Goal: Task Accomplishment & Management: Complete application form

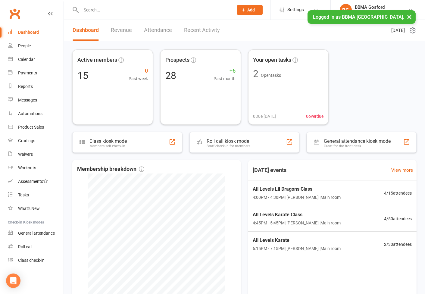
click at [410, 17] on button "×" at bounding box center [409, 16] width 11 height 13
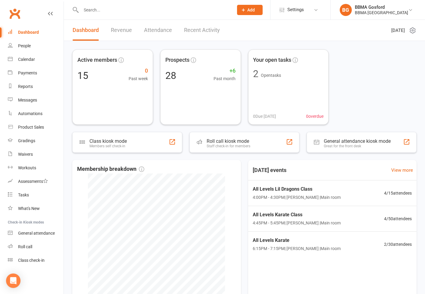
click at [255, 10] on span "Add" at bounding box center [252, 10] width 8 height 5
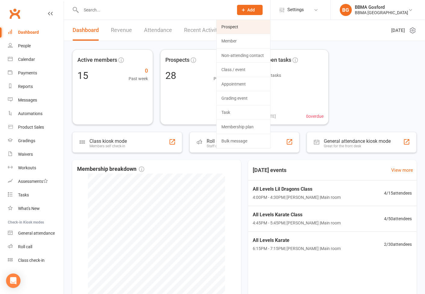
click at [253, 23] on link "Prospect" at bounding box center [244, 27] width 54 height 14
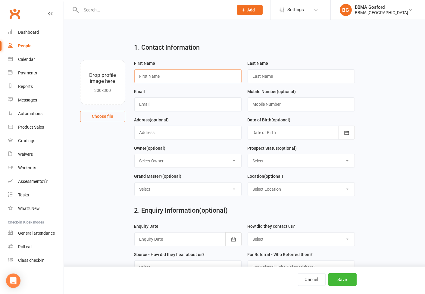
click at [168, 77] on input "text" at bounding box center [187, 76] width 107 height 14
type input "Ava"
type input "Flynn"
type input "ammelia_rogers@hotmail.com"
type input "0432 591 254"
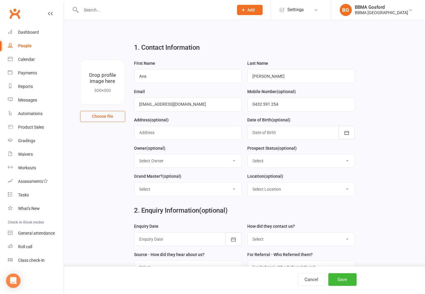
click at [272, 158] on select "Select - Event Lead Initial Contact Intro attended Did not attend Intro Did not…" at bounding box center [301, 160] width 107 height 13
select select "Initial Contact"
click at [248, 154] on select "Select - Event Lead Initial Contact Intro attended Did not attend Intro Did not…" at bounding box center [301, 160] width 107 height 13
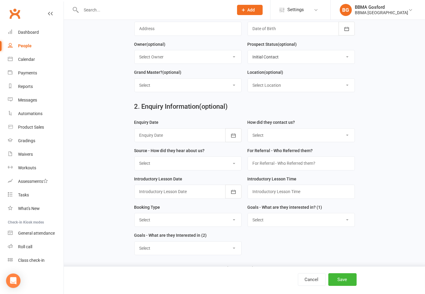
scroll to position [134, 0]
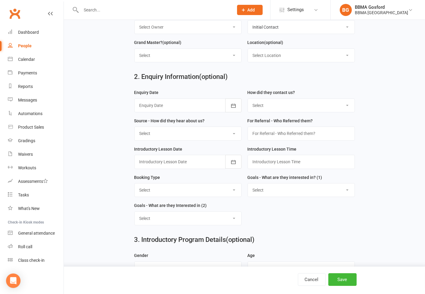
click at [166, 107] on div at bounding box center [187, 105] width 107 height 14
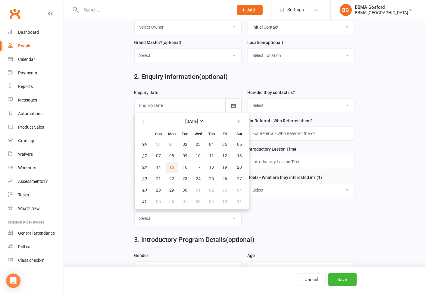
click at [170, 167] on span "15" at bounding box center [172, 167] width 5 height 5
type input "15 Sep 2025"
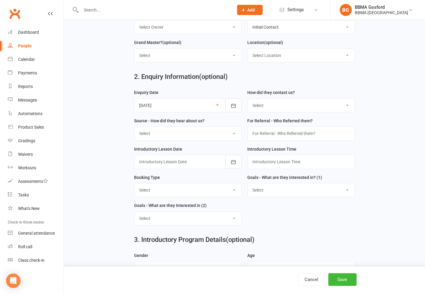
click at [285, 103] on select "Select (T) Phone (I) Internet / Online (W) Walk in (S) School Initiated" at bounding box center [301, 105] width 107 height 13
select select "(I) Internet / Online"
click at [248, 99] on select "Select (T) Phone (I) Internet / Online (W) Walk in (S) School Initiated" at bounding box center [301, 105] width 107 height 13
click at [185, 133] on select "Select A1 - Direct Mail A2 - Print Media A3 - Flyer A5 - Radio A6 - Sign A7 - T…" at bounding box center [188, 133] width 107 height 13
select select "S1 - Facebook"
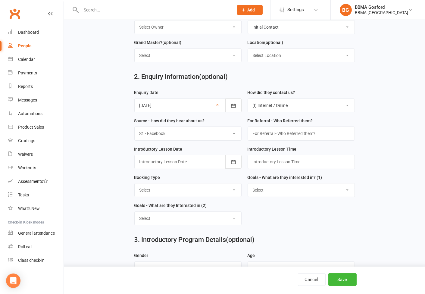
click at [135, 127] on select "Select A1 - Direct Mail A2 - Print Media A3 - Flyer A5 - Radio A6 - Sign A7 - T…" at bounding box center [188, 133] width 107 height 13
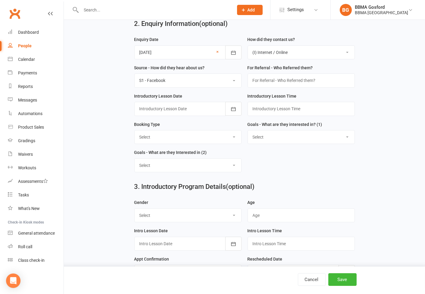
scroll to position [201, 0]
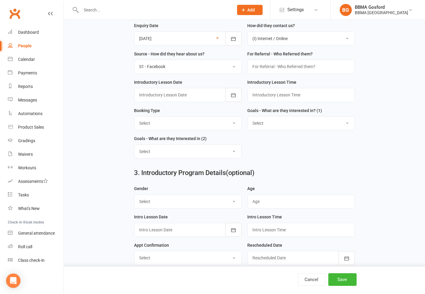
click at [189, 95] on div at bounding box center [187, 95] width 107 height 14
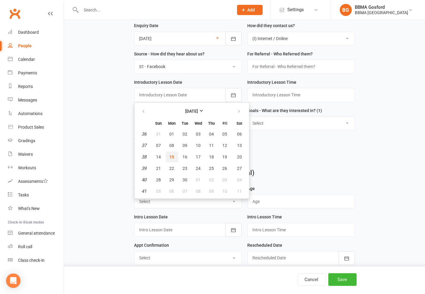
click at [170, 158] on span "15" at bounding box center [172, 156] width 5 height 5
type input "15 Sep 2025"
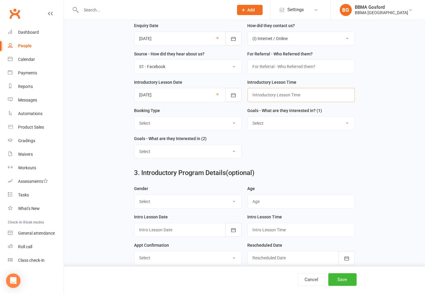
click at [273, 96] on input "text" at bounding box center [301, 95] width 107 height 14
type input "4:45pm"
click at [164, 124] on select "Select One on One - Lil Dragons One on One - Karate Trial Class - Tiny Dragons …" at bounding box center [188, 123] width 107 height 13
select select "Trial Class - Karate"
click at [135, 117] on select "Select One on One - Lil Dragons One on One - Karate Trial Class - Tiny Dragons …" at bounding box center [188, 123] width 107 height 13
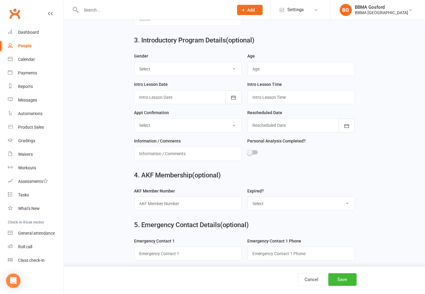
scroll to position [335, 0]
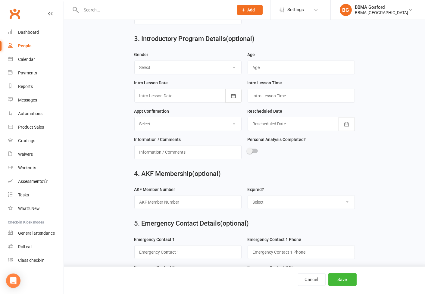
click at [180, 67] on select "Select Male Female Other" at bounding box center [188, 67] width 107 height 13
select select "Female"
click at [135, 61] on select "Select Male Female Other" at bounding box center [188, 67] width 107 height 13
click at [273, 71] on input "text" at bounding box center [301, 68] width 107 height 14
type input "7"
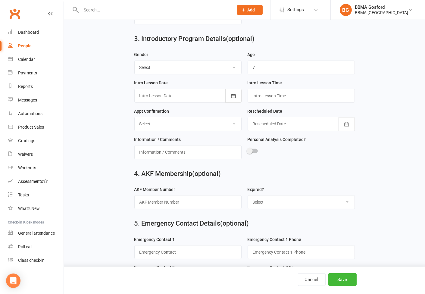
click at [189, 98] on div at bounding box center [187, 96] width 107 height 14
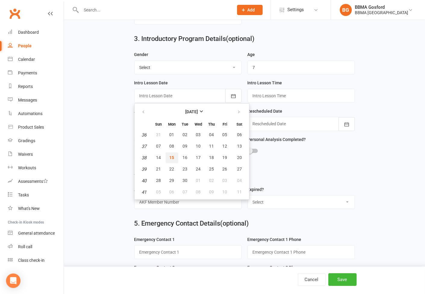
click at [173, 157] on span "15" at bounding box center [172, 157] width 5 height 5
type input "15 Sep 2025"
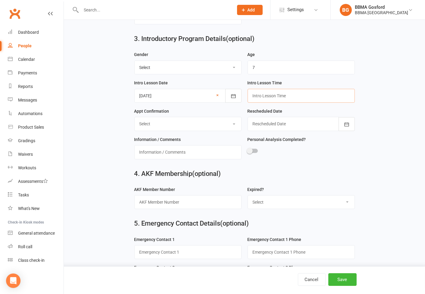
click at [281, 95] on input "text" at bounding box center [301, 96] width 107 height 14
type input "4:45pm"
click at [184, 125] on select "Select Confirmed Left Message / Sent Text No Answer Rescheduled Cancelled Did N…" at bounding box center [188, 123] width 107 height 13
select select "Confirmed"
click at [135, 118] on select "Select Confirmed Left Message / Sent Text No Answer Rescheduled Cancelled Did N…" at bounding box center [188, 123] width 107 height 13
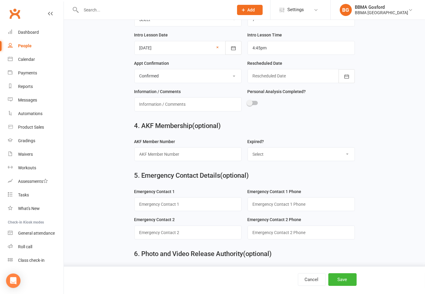
scroll to position [417, 0]
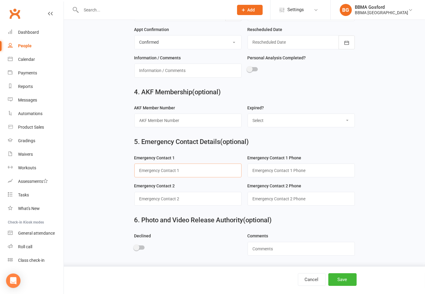
click at [164, 170] on input "text" at bounding box center [187, 171] width 107 height 14
type input "Ammelia (mum)"
type input "0432 591 254"
click at [346, 281] on button "Save" at bounding box center [342, 279] width 28 height 13
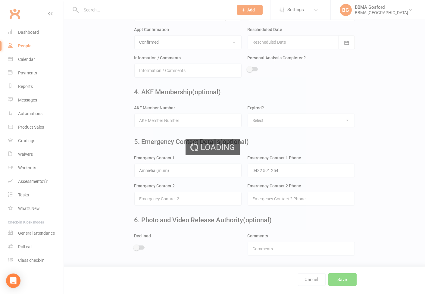
scroll to position [0, 0]
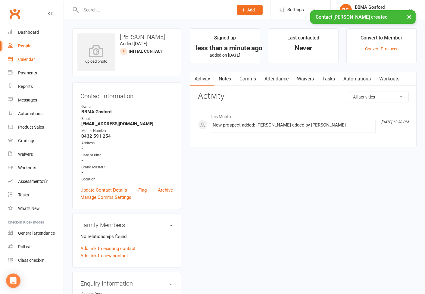
click at [28, 58] on div "Calendar" at bounding box center [26, 59] width 17 height 5
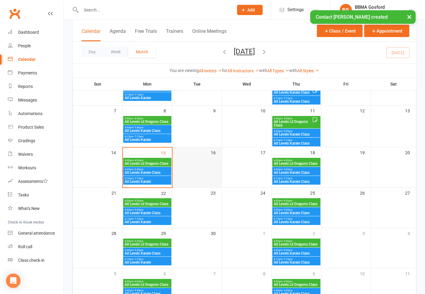
scroll to position [67, 0]
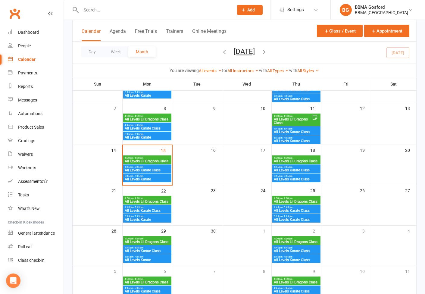
click at [142, 168] on span "All Levels Karate Class" at bounding box center [147, 170] width 46 height 4
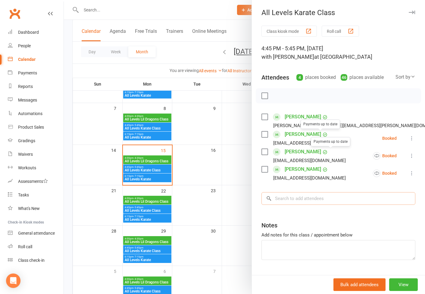
click at [305, 197] on input "search" at bounding box center [338, 198] width 154 height 13
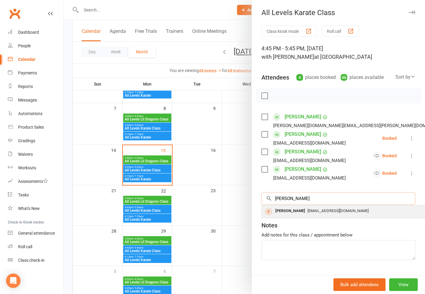
type input "ava flynn"
click at [308, 214] on div "ammelia_rogers@hotmail.com" at bounding box center [351, 211] width 175 height 9
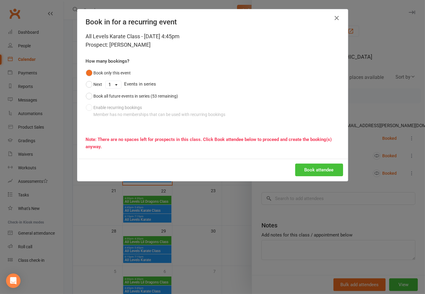
click at [323, 166] on button "Book attendee" at bounding box center [319, 170] width 48 height 13
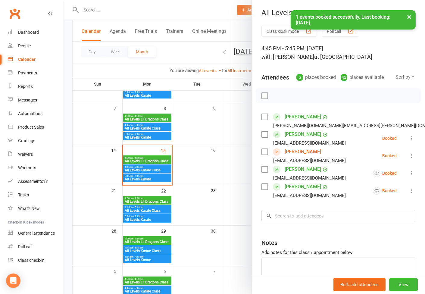
click at [207, 172] on div at bounding box center [244, 147] width 361 height 294
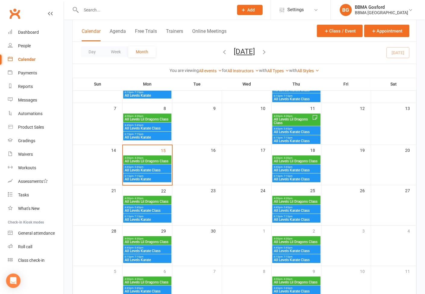
click at [148, 169] on span "All Levels Karate Class" at bounding box center [147, 170] width 46 height 4
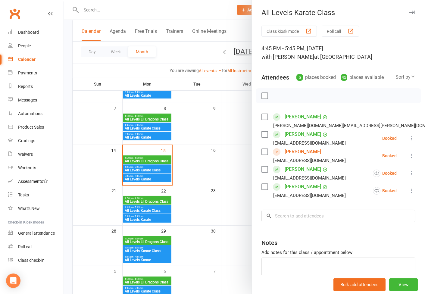
click at [285, 151] on link "Ava Flynn" at bounding box center [303, 152] width 36 height 10
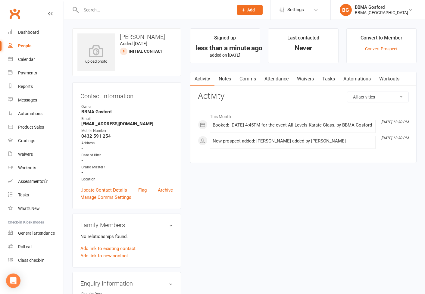
click at [245, 76] on link "Comms" at bounding box center [247, 79] width 25 height 14
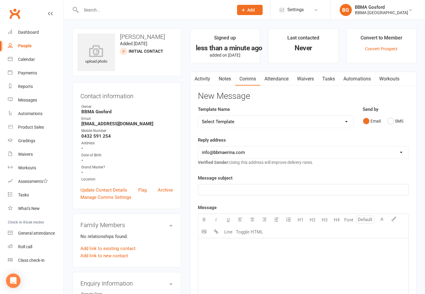
click at [284, 122] on select "Select Template [Email] Active Kids Voucher [Email] Blue Belt Make Appointment …" at bounding box center [275, 122] width 155 height 12
select select "22"
click at [198, 116] on select "Select Template [Email] Active Kids Voucher [Email] Blue Belt Make Appointment …" at bounding box center [275, 122] width 155 height 12
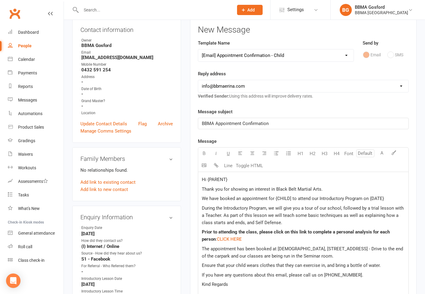
scroll to position [67, 0]
click at [231, 179] on p "Hi {PARENT}" at bounding box center [303, 178] width 203 height 7
click at [290, 198] on span "We have booked an appointment for {CHILD] to attend our Introductory Program on…" at bounding box center [293, 197] width 182 height 5
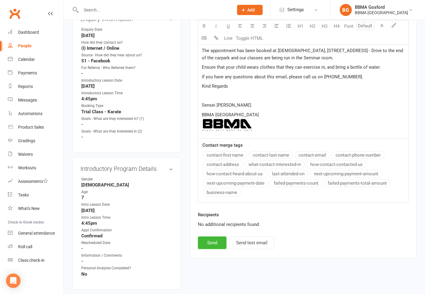
scroll to position [267, 0]
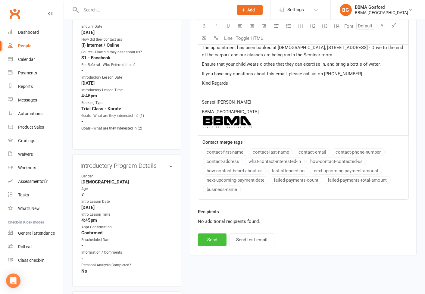
click at [208, 243] on button "Send" at bounding box center [212, 239] width 29 height 13
select select
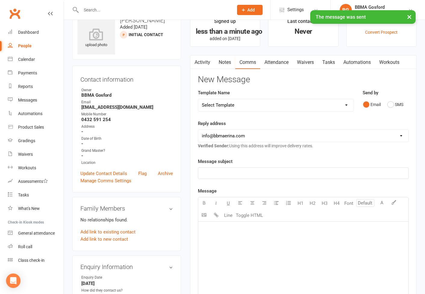
scroll to position [0, 0]
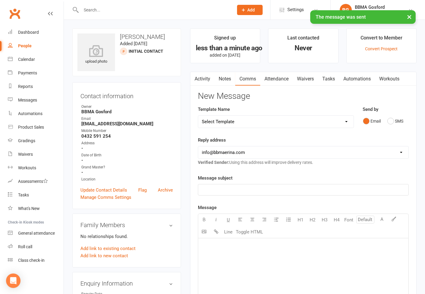
drag, startPoint x: 199, startPoint y: 67, endPoint x: 201, endPoint y: 76, distance: 9.9
click at [199, 69] on main "Signed up less than a minute ago added on 15 Sep 2025 Last contacted Never Conv…" at bounding box center [304, 241] width 236 height 426
click at [202, 77] on link "Activity" at bounding box center [202, 79] width 24 height 14
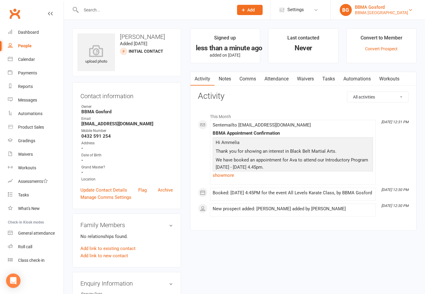
click at [383, 7] on div "BBMA Gosford" at bounding box center [381, 7] width 53 height 5
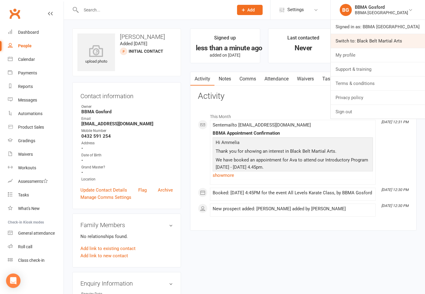
click at [384, 42] on link "Switch to: Black Belt Martial Arts" at bounding box center [378, 41] width 94 height 14
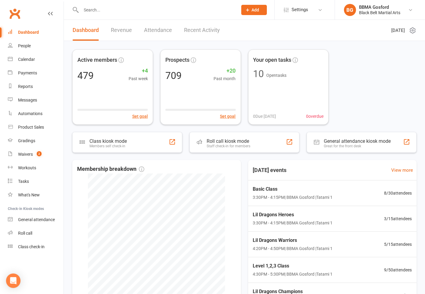
click at [106, 10] on input "text" at bounding box center [156, 10] width 154 height 8
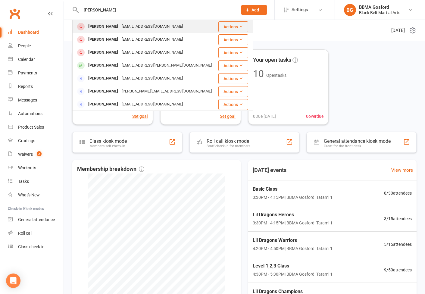
type input "[PERSON_NAME]"
click at [123, 26] on div "[EMAIL_ADDRESS][DOMAIN_NAME]" at bounding box center [152, 26] width 65 height 9
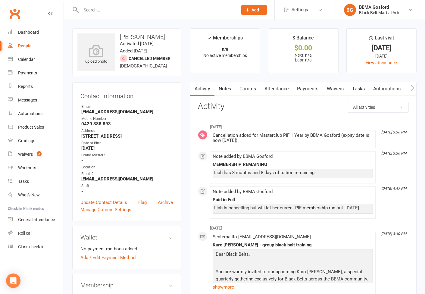
click at [251, 88] on link "Comms" at bounding box center [247, 89] width 25 height 14
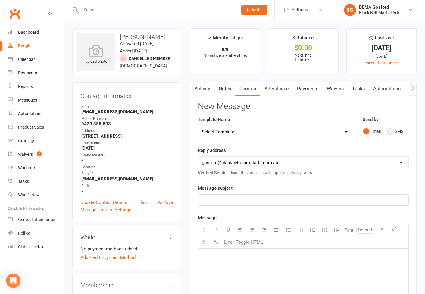
click at [390, 132] on button "SMS" at bounding box center [395, 131] width 16 height 11
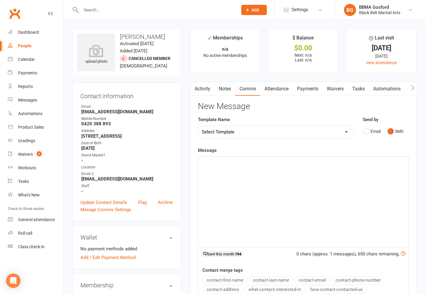
click at [243, 161] on p "﻿" at bounding box center [303, 161] width 203 height 7
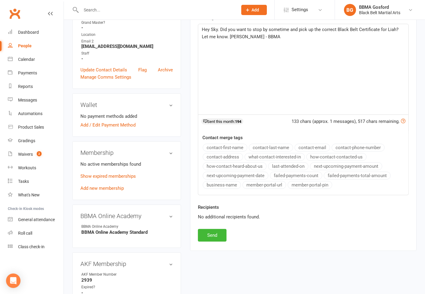
scroll to position [134, 0]
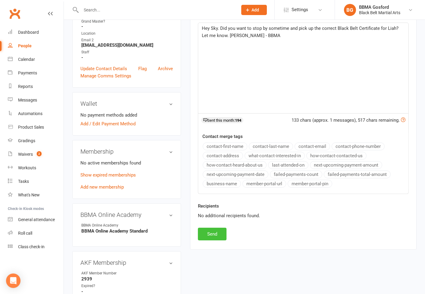
click at [210, 235] on button "Send" at bounding box center [212, 234] width 29 height 13
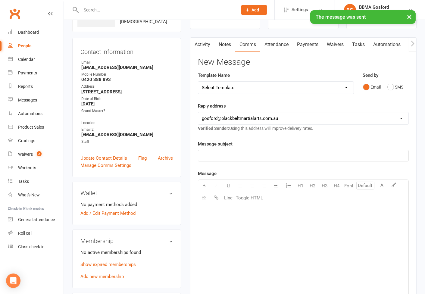
scroll to position [0, 0]
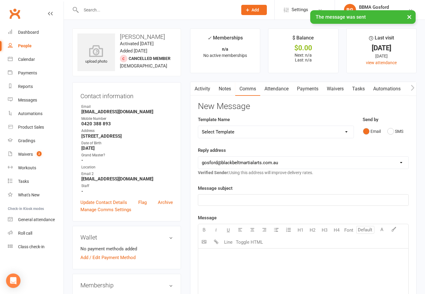
click at [94, 8] on input "text" at bounding box center [156, 10] width 154 height 8
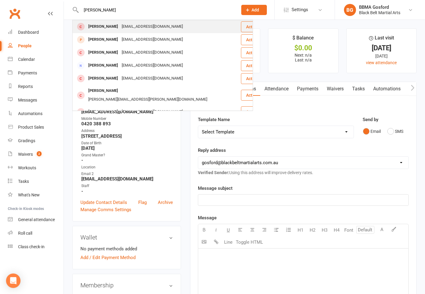
type input "[PERSON_NAME]"
click at [115, 26] on div "[PERSON_NAME]" at bounding box center [102, 26] width 33 height 9
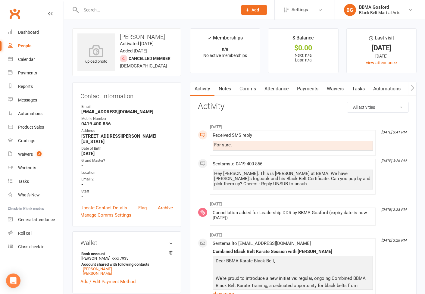
click at [251, 87] on link "Comms" at bounding box center [247, 89] width 25 height 14
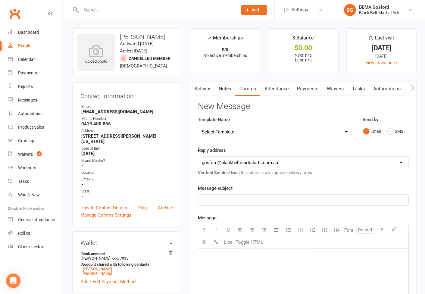
click at [201, 88] on link "Activity" at bounding box center [202, 89] width 24 height 14
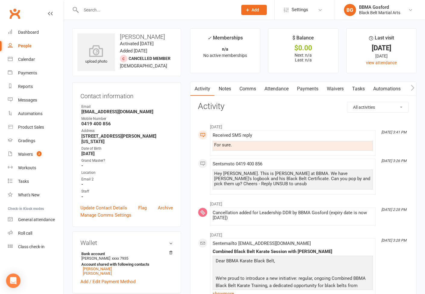
click at [251, 91] on link "Comms" at bounding box center [247, 89] width 25 height 14
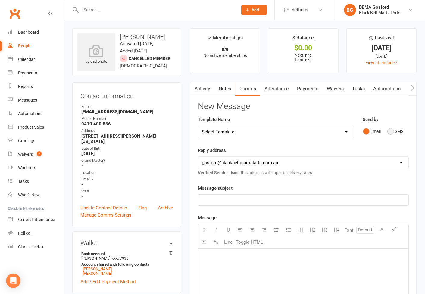
click at [392, 130] on button "SMS" at bounding box center [395, 131] width 16 height 11
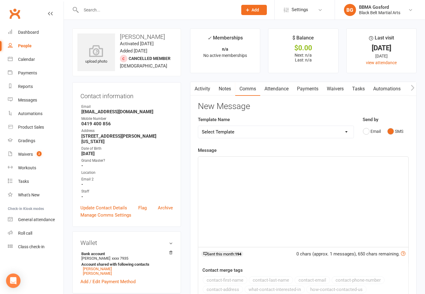
click at [224, 162] on p "﻿" at bounding box center [303, 161] width 203 height 7
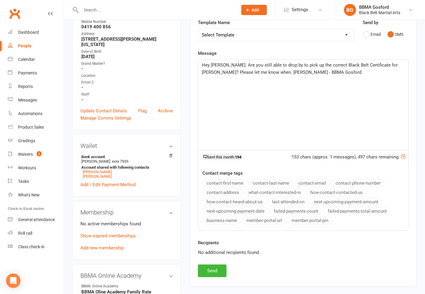
scroll to position [100, 0]
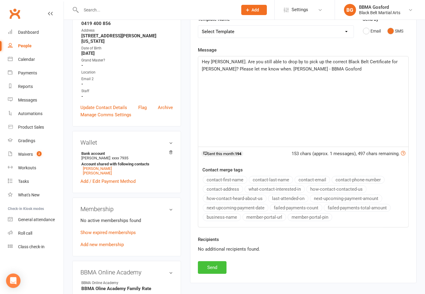
click at [210, 268] on button "Send" at bounding box center [212, 267] width 29 height 13
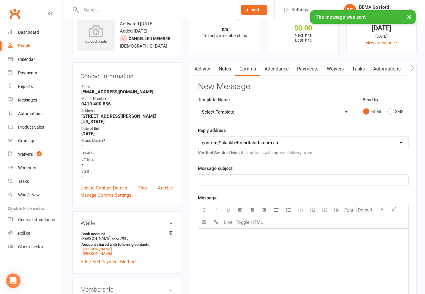
scroll to position [0, 0]
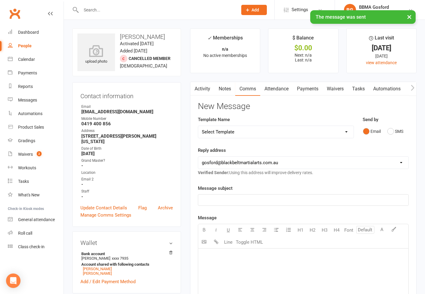
click at [200, 88] on link "Activity" at bounding box center [202, 89] width 24 height 14
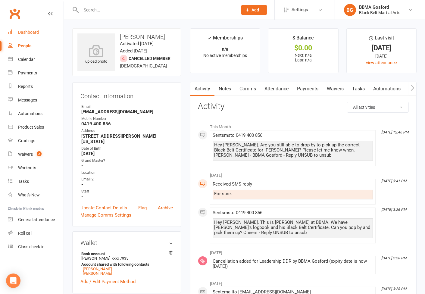
click at [32, 33] on div "Dashboard" at bounding box center [28, 32] width 21 height 5
